Goal: Task Accomplishment & Management: Complete application form

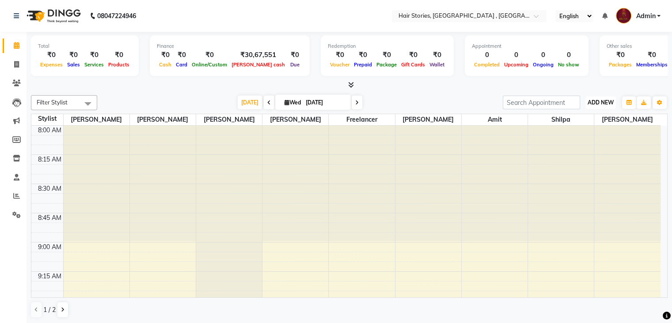
click at [602, 99] on span "ADD NEW" at bounding box center [601, 102] width 26 height 7
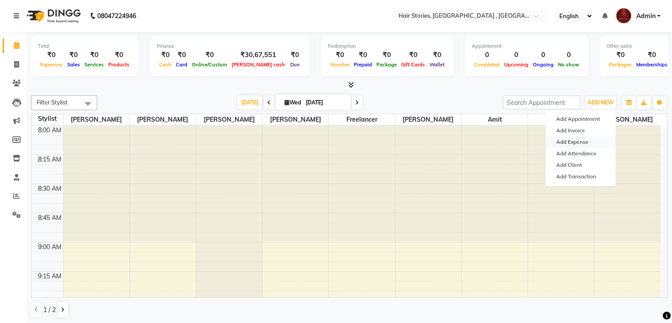
click at [575, 142] on link "Add Expense" at bounding box center [581, 141] width 70 height 11
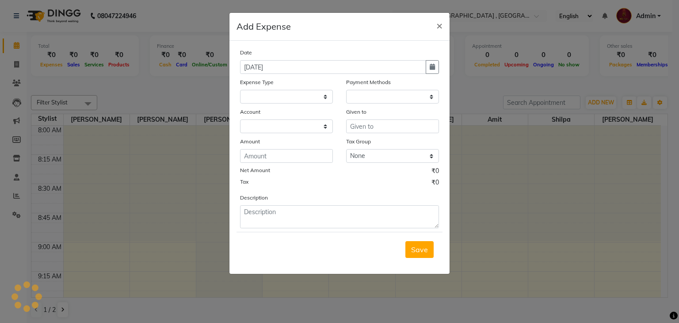
select select
select select "1"
select select "2438"
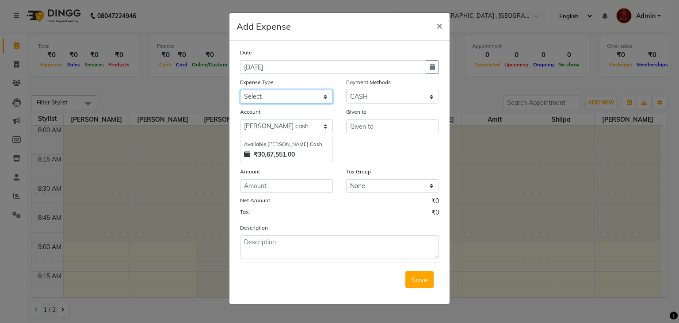
click at [271, 99] on select "Select Advance Salary Amits Expense Bank charges Car maintenance Cash transfer …" at bounding box center [286, 97] width 93 height 14
select select "5670"
click at [240, 91] on select "Select Advance Salary Amits Expense Bank charges Car maintenance Cash transfer …" at bounding box center [286, 97] width 93 height 14
click at [396, 97] on select "Select PhonePe NearBuy Package Master Card BharatPay Card CARD PayTM Prepaid Vo…" at bounding box center [392, 97] width 93 height 14
select select "17"
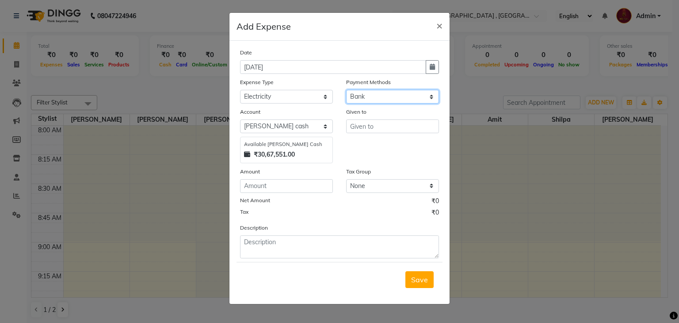
click at [346, 91] on select "Select PhonePe NearBuy Package Master Card BharatPay Card CARD PayTM Prepaid Vo…" at bounding box center [392, 97] width 93 height 14
select select "560"
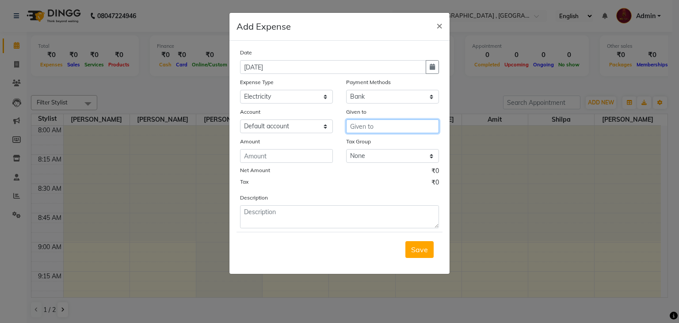
click at [369, 129] on input "text" at bounding box center [392, 126] width 93 height 14
type input "Adani"
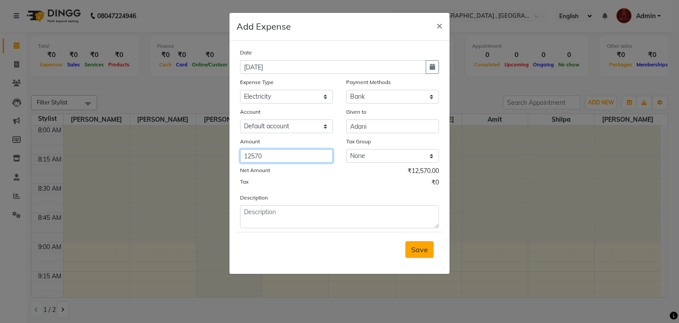
type input "12570"
click at [419, 251] on span "Save" at bounding box center [419, 249] width 17 height 9
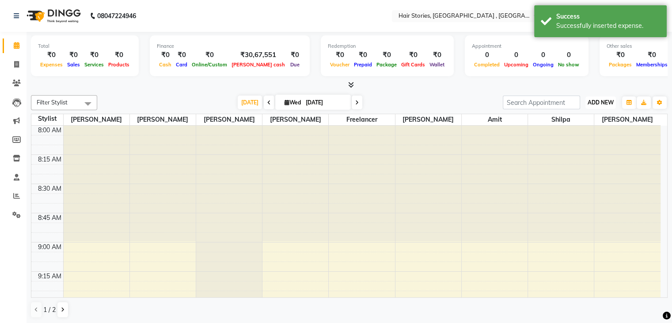
click at [595, 102] on span "ADD NEW" at bounding box center [601, 102] width 26 height 7
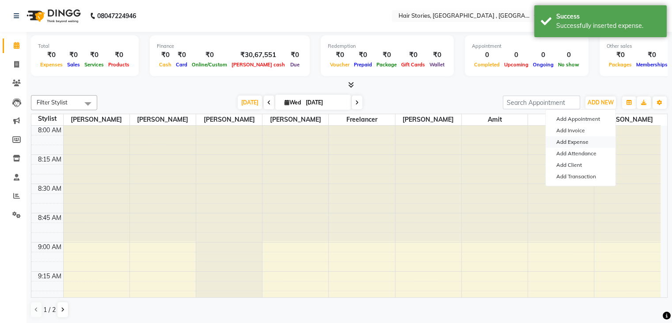
click at [580, 141] on link "Add Expense" at bounding box center [581, 141] width 70 height 11
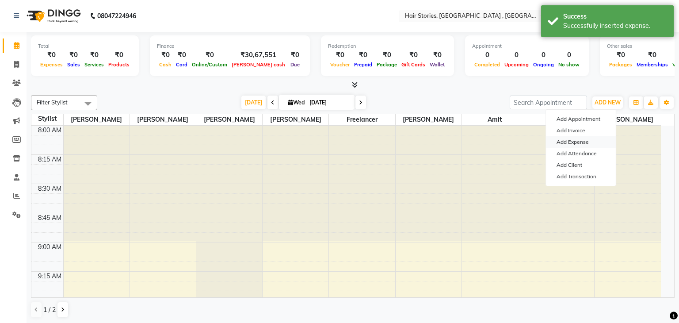
select select "1"
select select "2438"
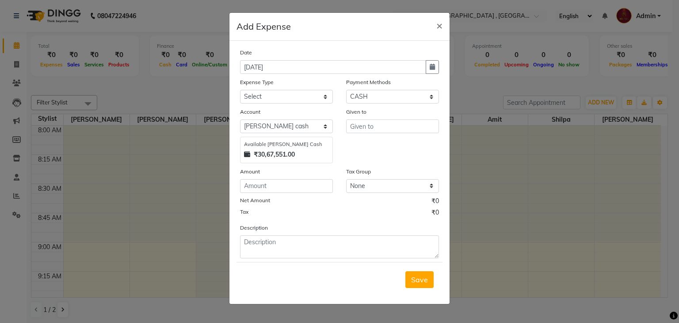
click at [289, 89] on div "Expense Type" at bounding box center [286, 83] width 93 height 12
click at [292, 95] on select "Select Advance Salary Amits Expense Bank charges Car maintenance Cash transfer …" at bounding box center [286, 97] width 93 height 14
select select "4093"
click at [240, 91] on select "Select Advance Salary Amits Expense Bank charges Car maintenance Cash transfer …" at bounding box center [286, 97] width 93 height 14
click at [380, 95] on select "Select PhonePe NearBuy Package Master Card BharatPay Card CARD PayTM Prepaid Vo…" at bounding box center [392, 97] width 93 height 14
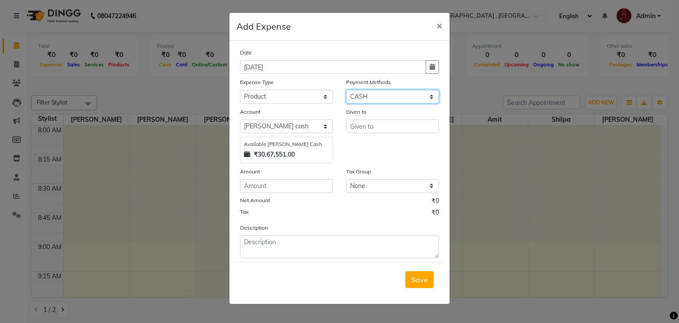
select select "17"
click at [346, 91] on select "Select PhonePe NearBuy Package Master Card BharatPay Card CARD PayTM Prepaid Vo…" at bounding box center [392, 97] width 93 height 14
select select "560"
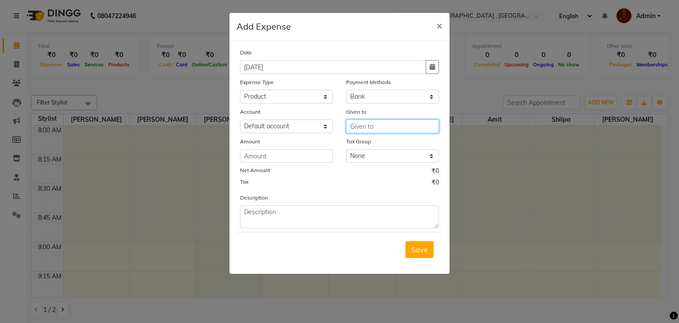
click at [356, 133] on input "text" at bounding box center [392, 126] width 93 height 14
type input "Beauty Glow"
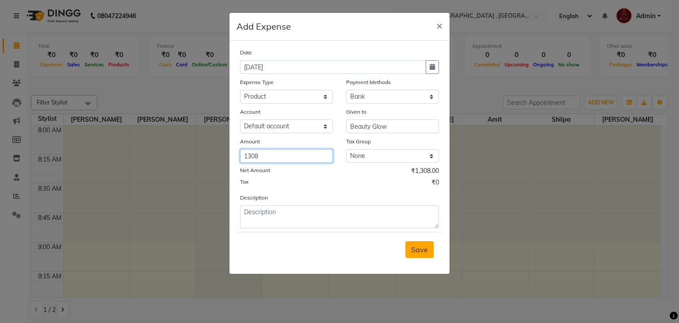
type input "1308"
click at [419, 250] on span "Save" at bounding box center [419, 249] width 17 height 9
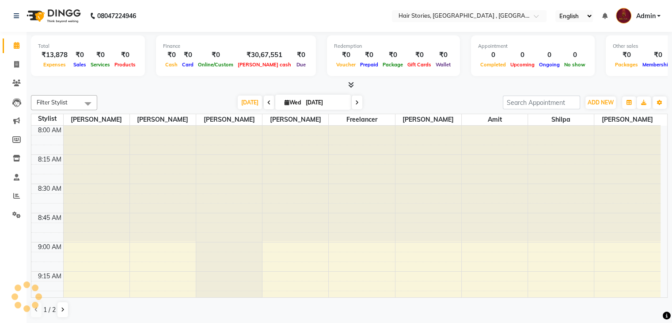
scroll to position [1504, 0]
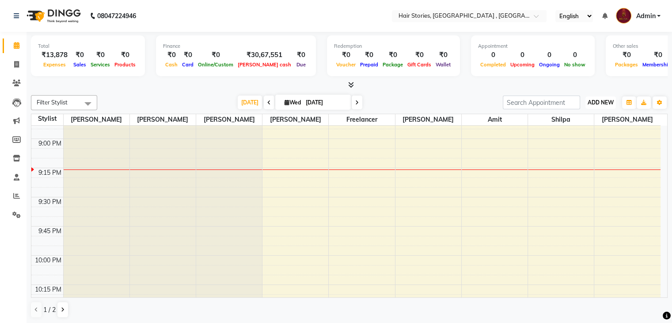
click at [592, 103] on span "ADD NEW" at bounding box center [601, 102] width 26 height 7
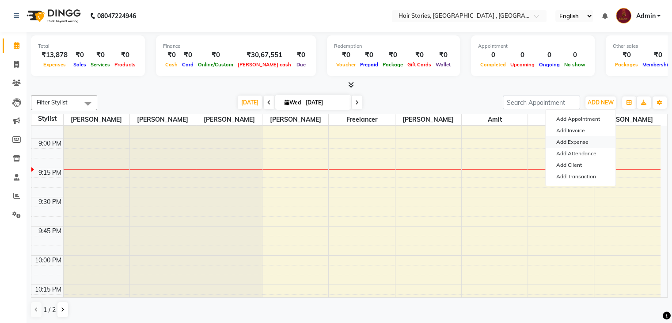
click at [579, 141] on link "Add Expense" at bounding box center [581, 141] width 70 height 11
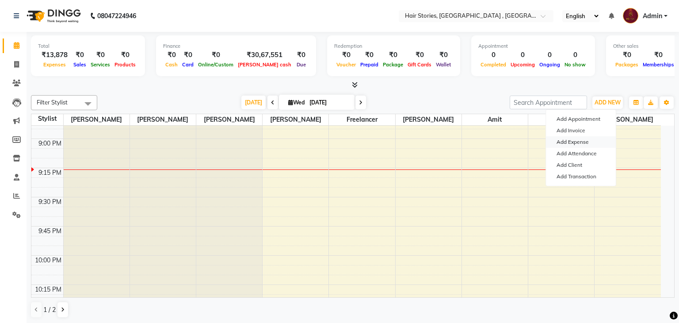
select select "1"
select select "2438"
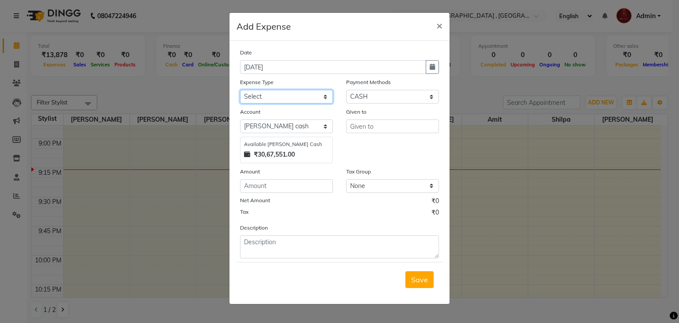
click at [281, 99] on select "Select Advance Salary Amits Expense Bank charges Car maintenance Cash transfer …" at bounding box center [286, 97] width 93 height 14
select select "10195"
click at [240, 91] on select "Select Advance Salary Amits Expense Bank charges Car maintenance Cash transfer …" at bounding box center [286, 97] width 93 height 14
click at [368, 96] on select "Select PhonePe NearBuy Package Master Card BharatPay Card CARD PayTM Prepaid Vo…" at bounding box center [392, 97] width 93 height 14
select select "17"
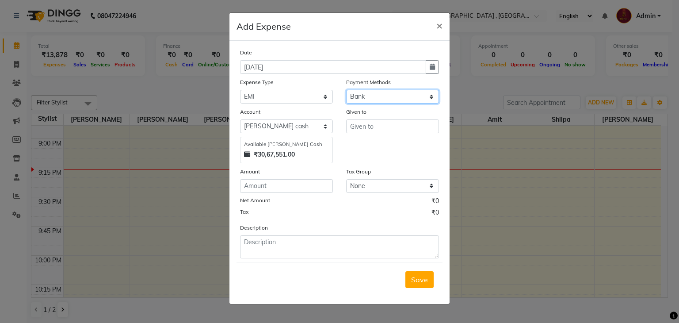
click at [346, 91] on select "Select PhonePe NearBuy Package Master Card BharatPay Card CARD PayTM Prepaid Vo…" at bounding box center [392, 97] width 93 height 14
select select "560"
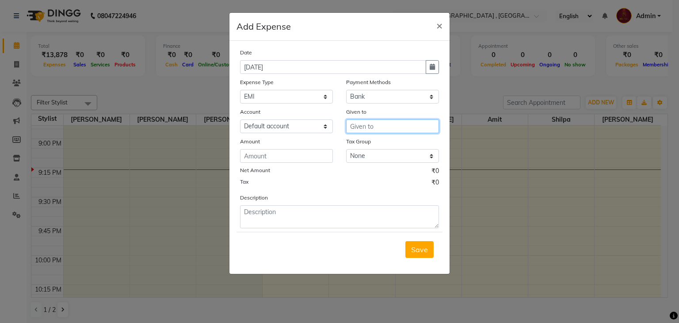
click at [372, 129] on input "text" at bounding box center [392, 126] width 93 height 14
type input "Indifi"
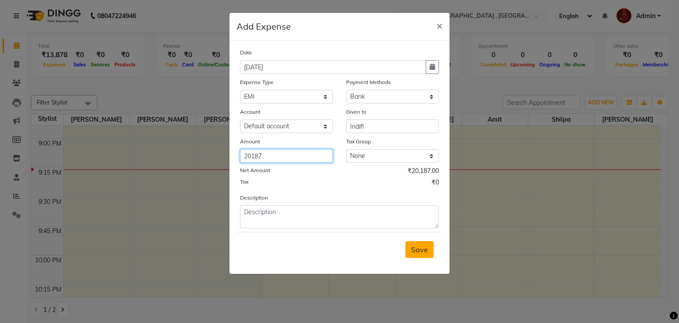
type input "20187"
click at [422, 254] on span "Save" at bounding box center [419, 249] width 17 height 9
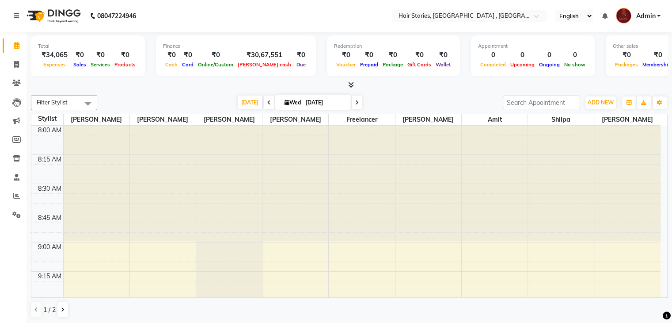
click at [352, 87] on icon at bounding box center [351, 84] width 6 height 7
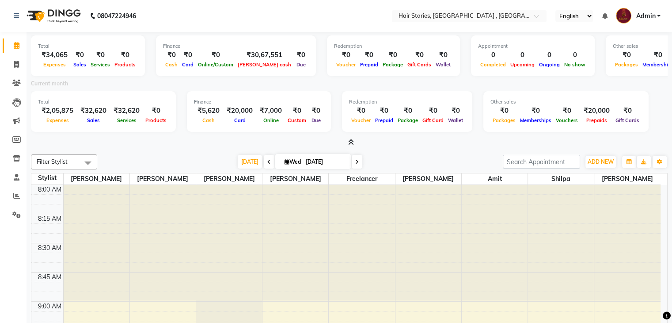
click at [350, 142] on icon at bounding box center [351, 142] width 6 height 7
